Goal: Task Accomplishment & Management: Manage account settings

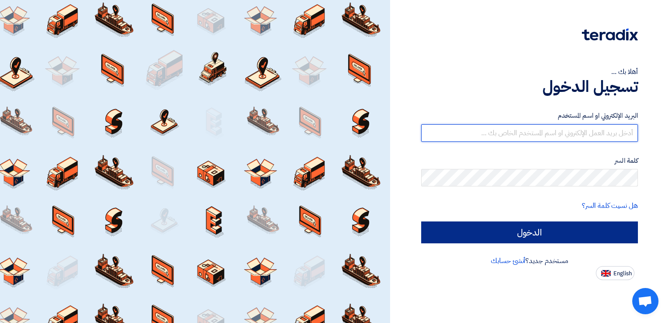
type input "[DOMAIN_NAME][EMAIL_ADDRESS][DOMAIN_NAME]"
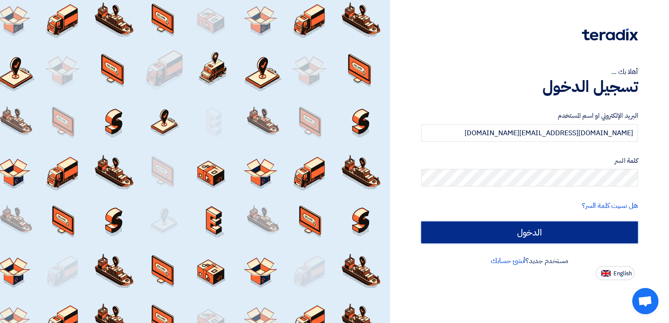
click at [538, 229] on input "الدخول" at bounding box center [529, 233] width 217 height 22
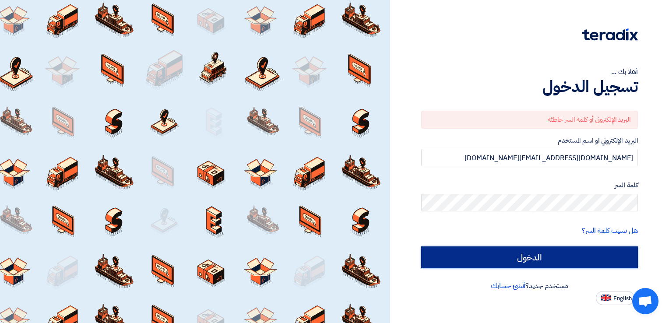
click at [457, 253] on input "الدخول" at bounding box center [529, 257] width 217 height 22
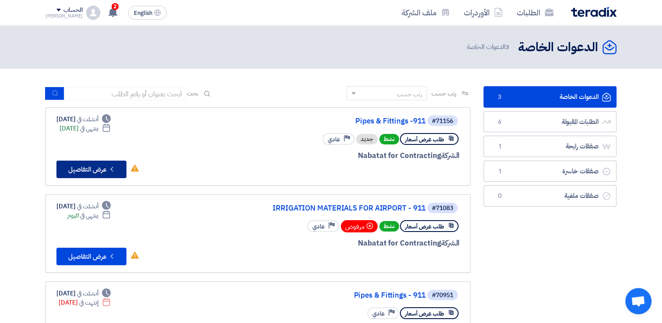
click at [99, 166] on button "Check details عرض التفاصيل" at bounding box center [91, 170] width 70 height 18
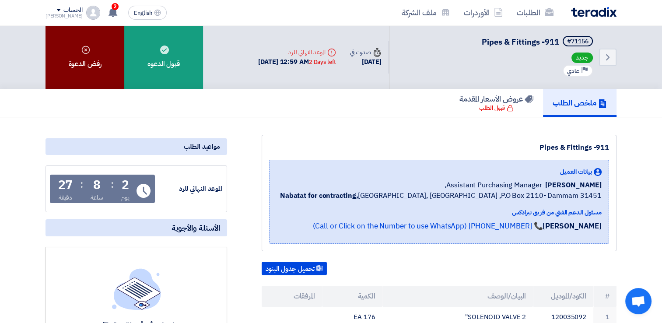
click at [99, 61] on div "رفض الدعوة" at bounding box center [85, 56] width 79 height 63
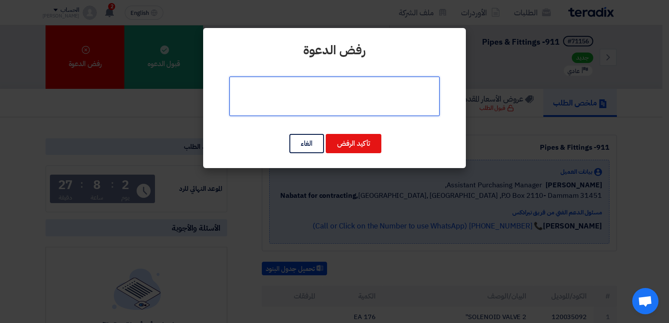
click at [345, 94] on textarea at bounding box center [334, 96] width 210 height 39
type textarea "a"
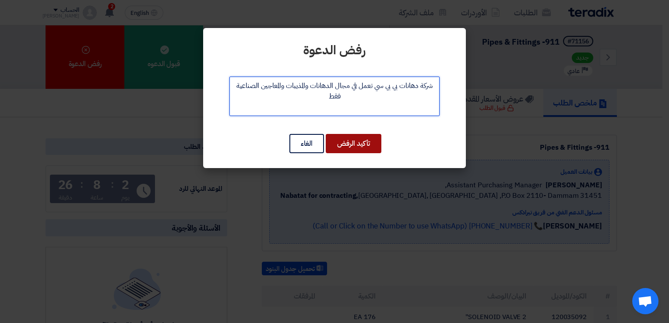
type textarea "شركة دهانات بي بي سي تعمل في مجال الدهانات والمذيبات والمعاجين الصناعية فقط"
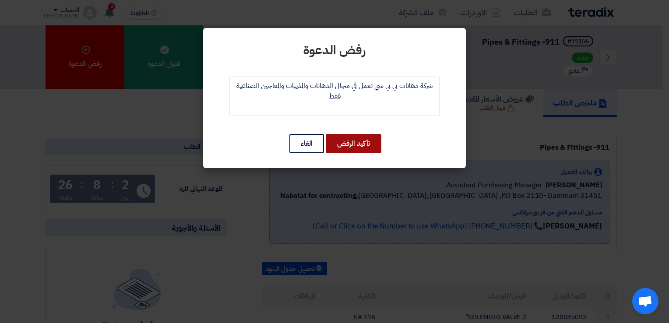
click at [347, 150] on button "تأكيد الرفض" at bounding box center [354, 143] width 56 height 19
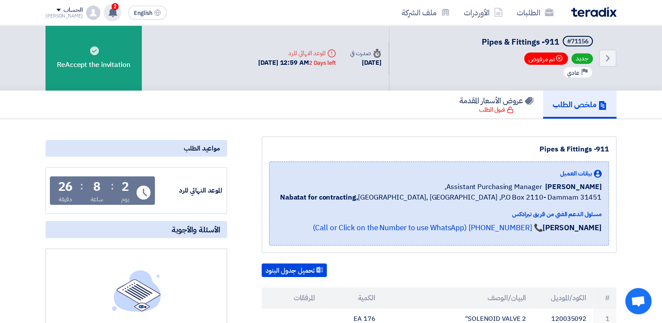
click at [109, 14] on use at bounding box center [113, 12] width 9 height 10
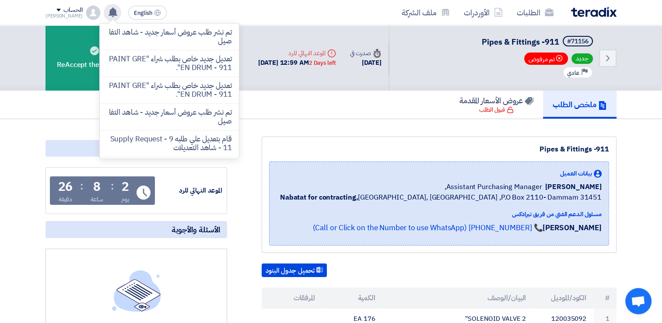
click at [109, 14] on use at bounding box center [113, 12] width 9 height 10
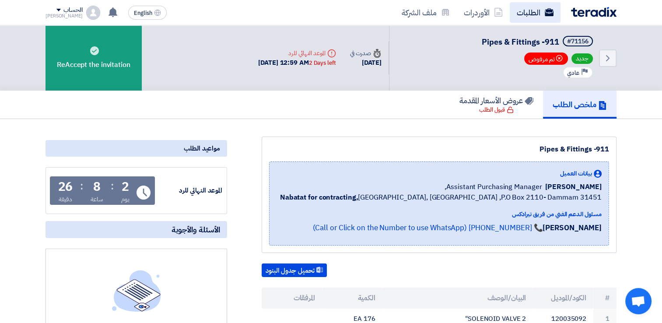
click at [536, 13] on link "الطلبات" at bounding box center [535, 12] width 51 height 21
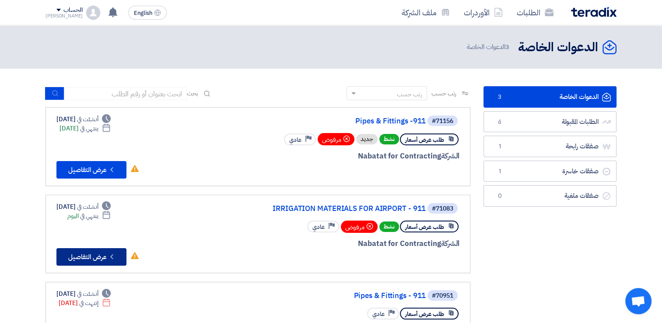
click at [102, 257] on button "Check details عرض التفاصيل" at bounding box center [91, 257] width 70 height 18
